Goal: Transaction & Acquisition: Download file/media

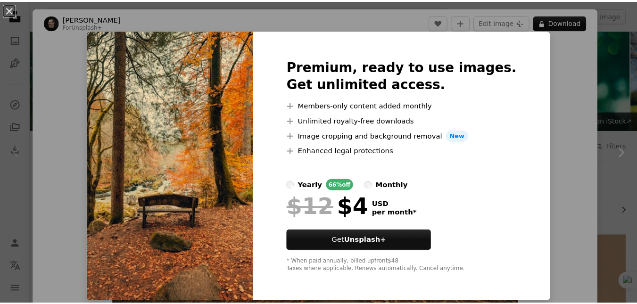
scroll to position [150, 0]
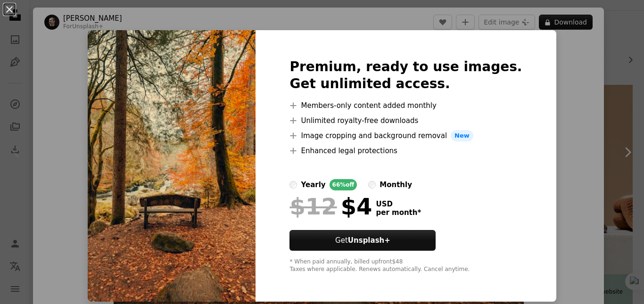
click at [574, 68] on div "An X shape Premium, ready to use images. Get unlimited access. A plus sign Memb…" at bounding box center [322, 152] width 644 height 304
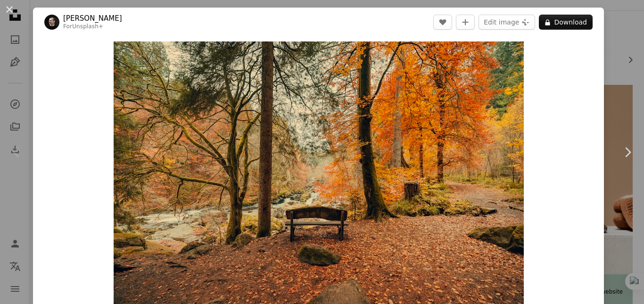
click at [123, 3] on div "An X shape Chevron left Chevron right [PERSON_NAME] For Unsplash+ A heart A plu…" at bounding box center [322, 152] width 644 height 304
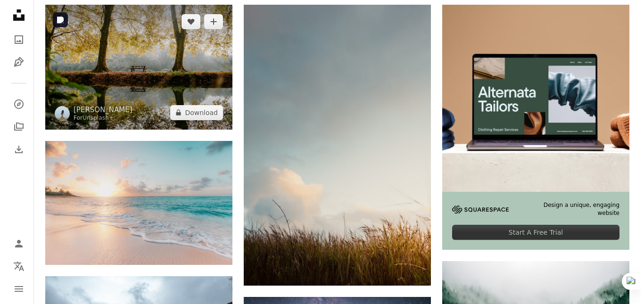
scroll to position [231, 0]
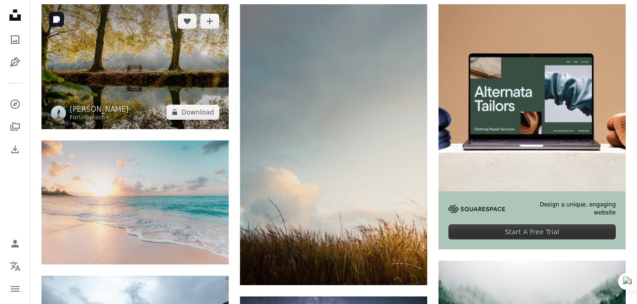
click at [125, 87] on img at bounding box center [135, 66] width 187 height 125
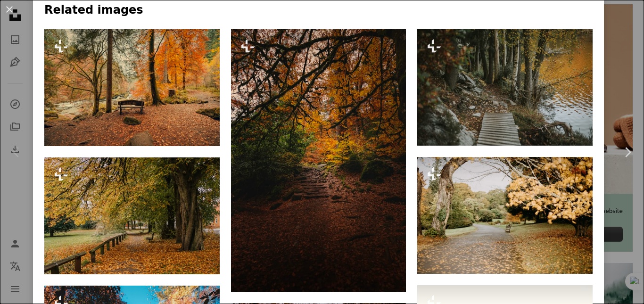
scroll to position [663, 0]
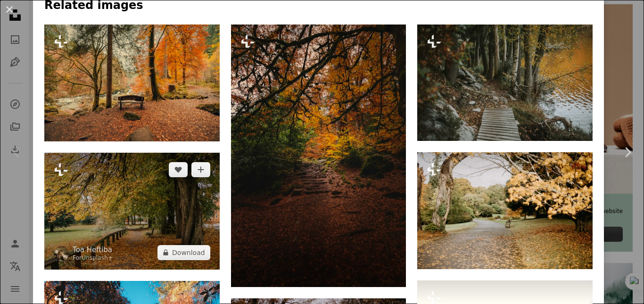
click at [132, 210] on img at bounding box center [131, 211] width 175 height 117
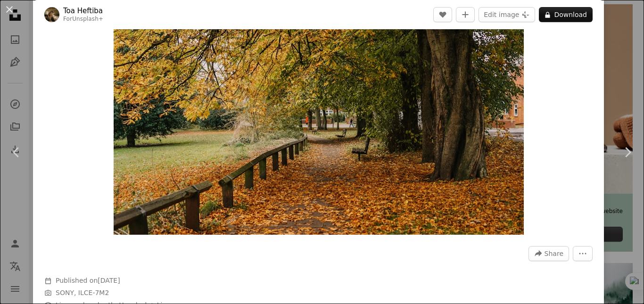
scroll to position [81, 0]
click at [611, 120] on link "Chevron right" at bounding box center [627, 152] width 33 height 91
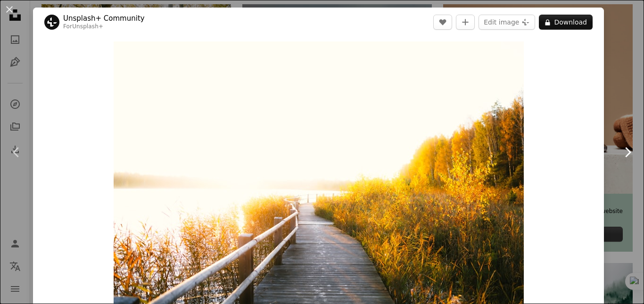
click at [611, 120] on link "Chevron right" at bounding box center [627, 152] width 33 height 91
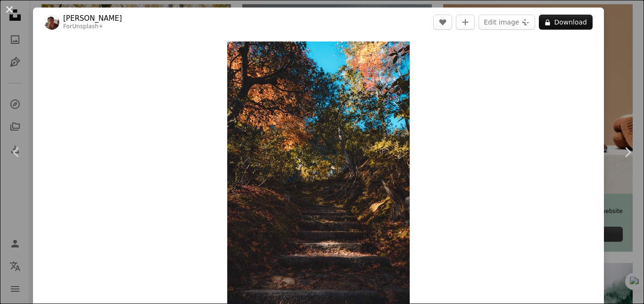
click at [9, 14] on button "An X shape" at bounding box center [9, 9] width 11 height 11
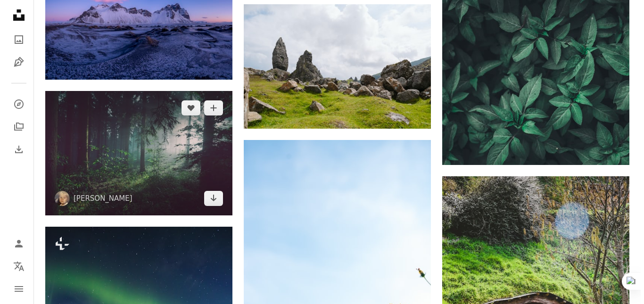
scroll to position [1091, 0]
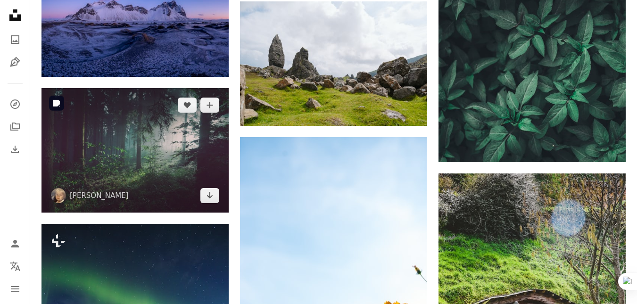
click at [155, 162] on img at bounding box center [135, 150] width 187 height 125
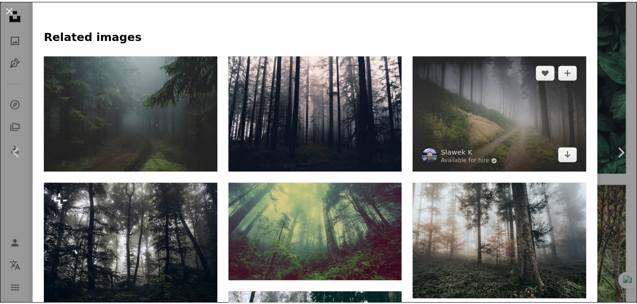
scroll to position [629, 0]
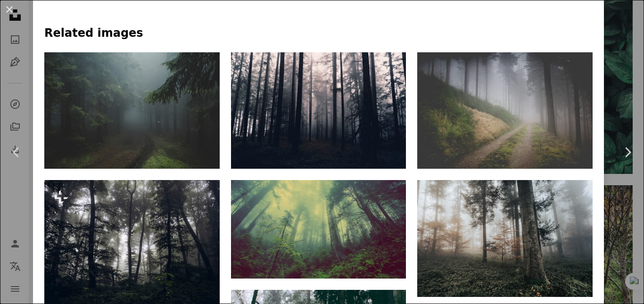
click at [601, 30] on div "An X shape Chevron left Chevron right [PERSON_NAME] sebastian_unrau A heart A p…" at bounding box center [322, 152] width 644 height 304
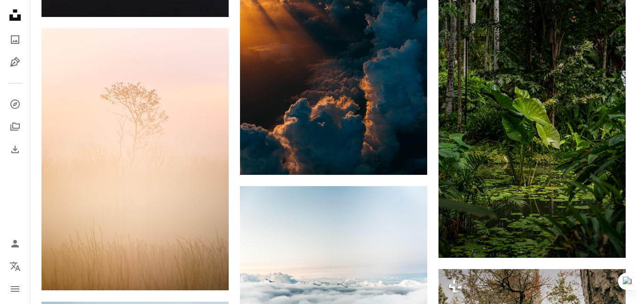
scroll to position [1579, 0]
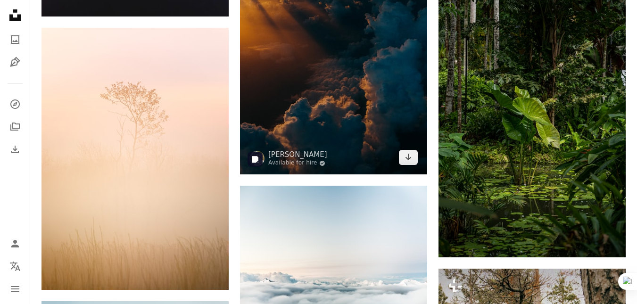
click at [333, 85] on img at bounding box center [333, 58] width 187 height 234
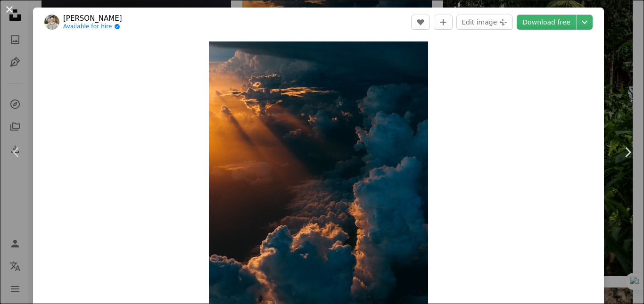
click at [11, 13] on button "An X shape" at bounding box center [9, 9] width 11 height 11
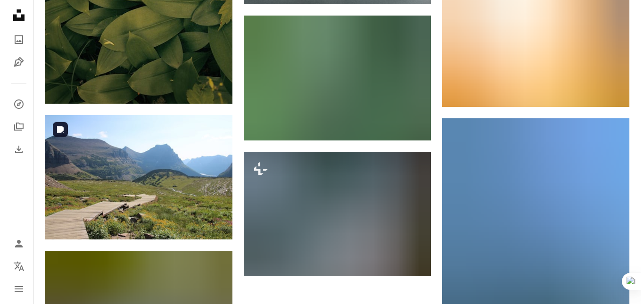
scroll to position [2451, 0]
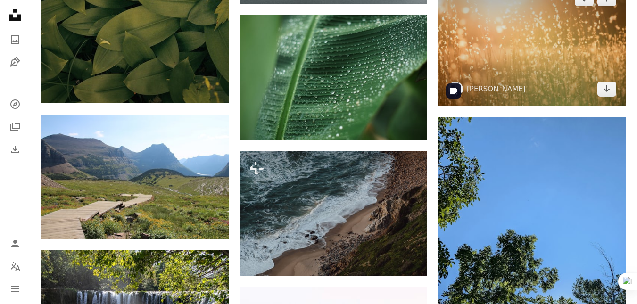
click at [484, 74] on img at bounding box center [532, 44] width 187 height 125
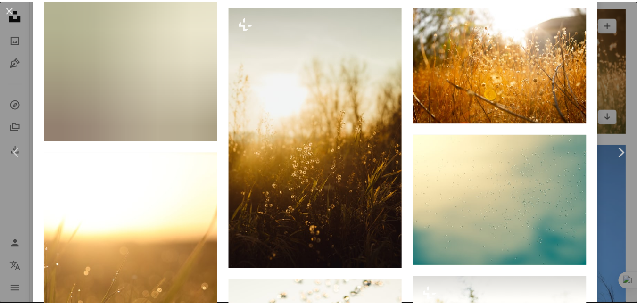
scroll to position [777, 0]
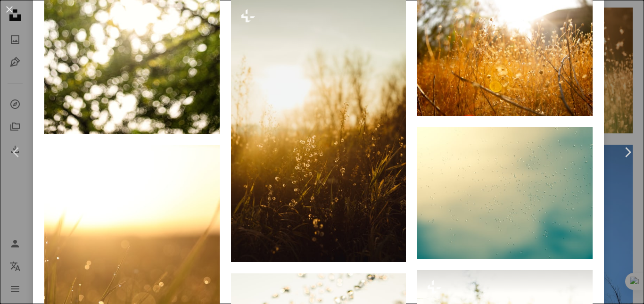
click at [620, 55] on div "An X shape Chevron left Chevron right [PERSON_NAME] kent_pilcher A heart A plus…" at bounding box center [322, 152] width 644 height 304
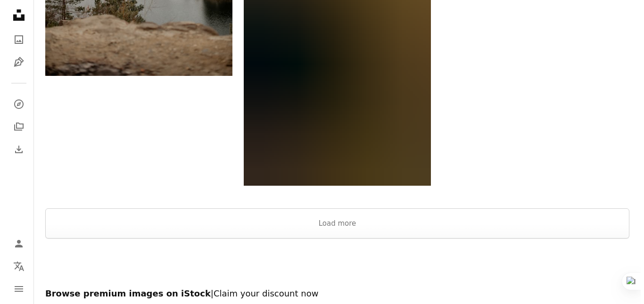
scroll to position [3179, 0]
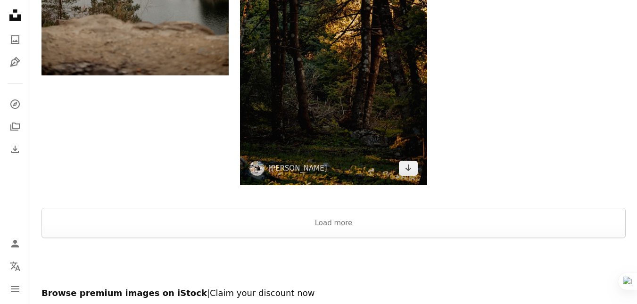
click at [306, 106] on img at bounding box center [333, 45] width 187 height 281
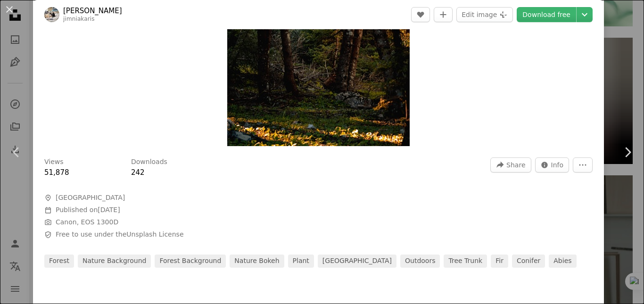
scroll to position [169, 0]
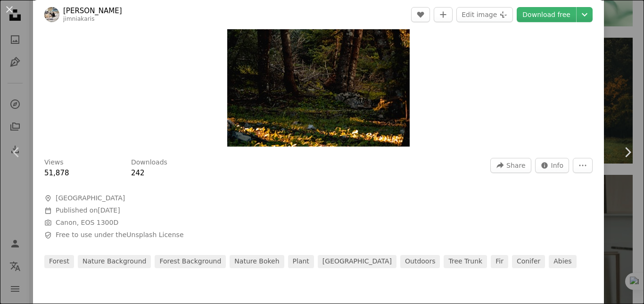
click at [322, 76] on img "Zoom in on this image" at bounding box center [318, 10] width 183 height 274
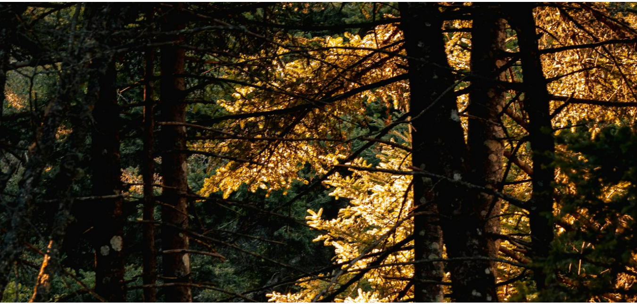
scroll to position [322, 0]
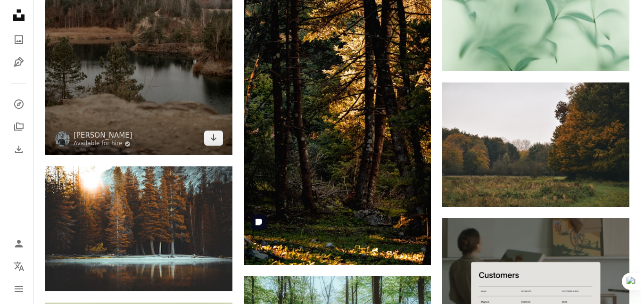
scroll to position [3091, 0]
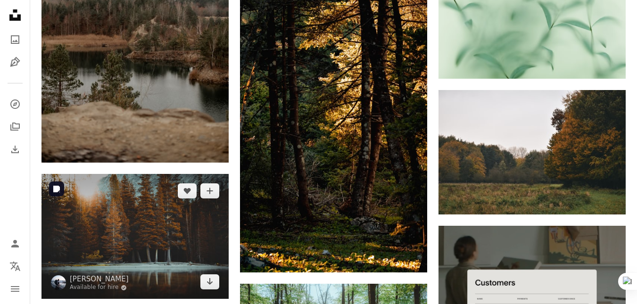
click at [140, 242] on img at bounding box center [135, 236] width 187 height 125
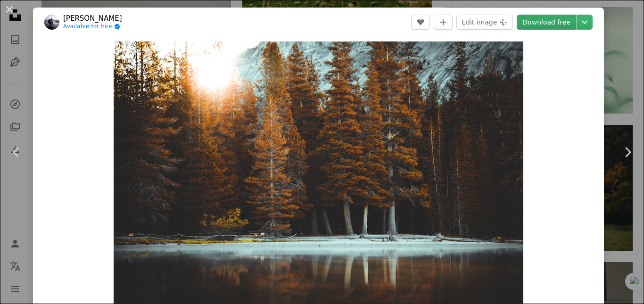
click at [535, 24] on link "Download free" at bounding box center [546, 22] width 59 height 15
